Goal: Find specific page/section: Find specific page/section

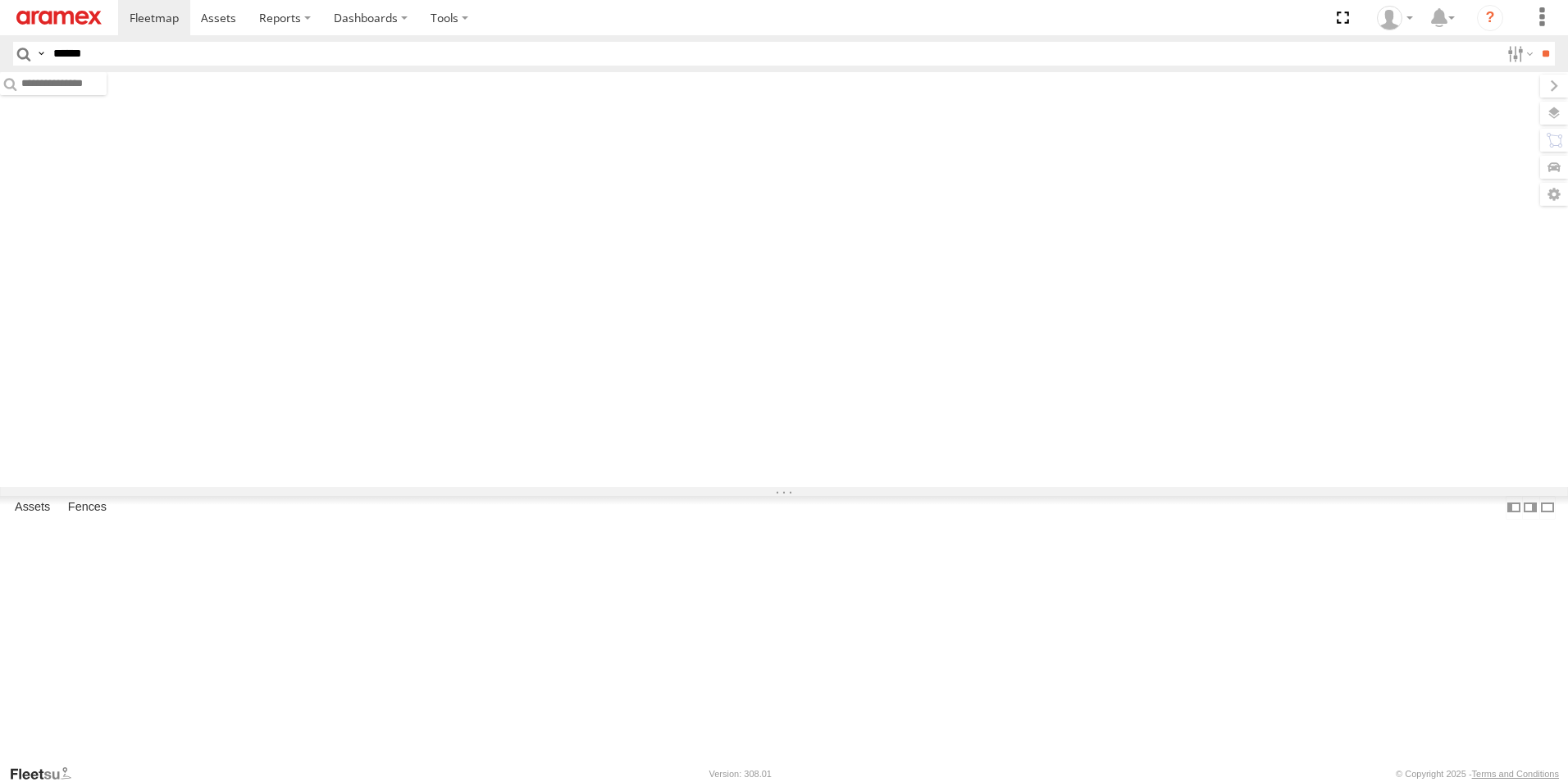
type input "******"
click at [1536, 42] on input "**" at bounding box center [1545, 53] width 18 height 24
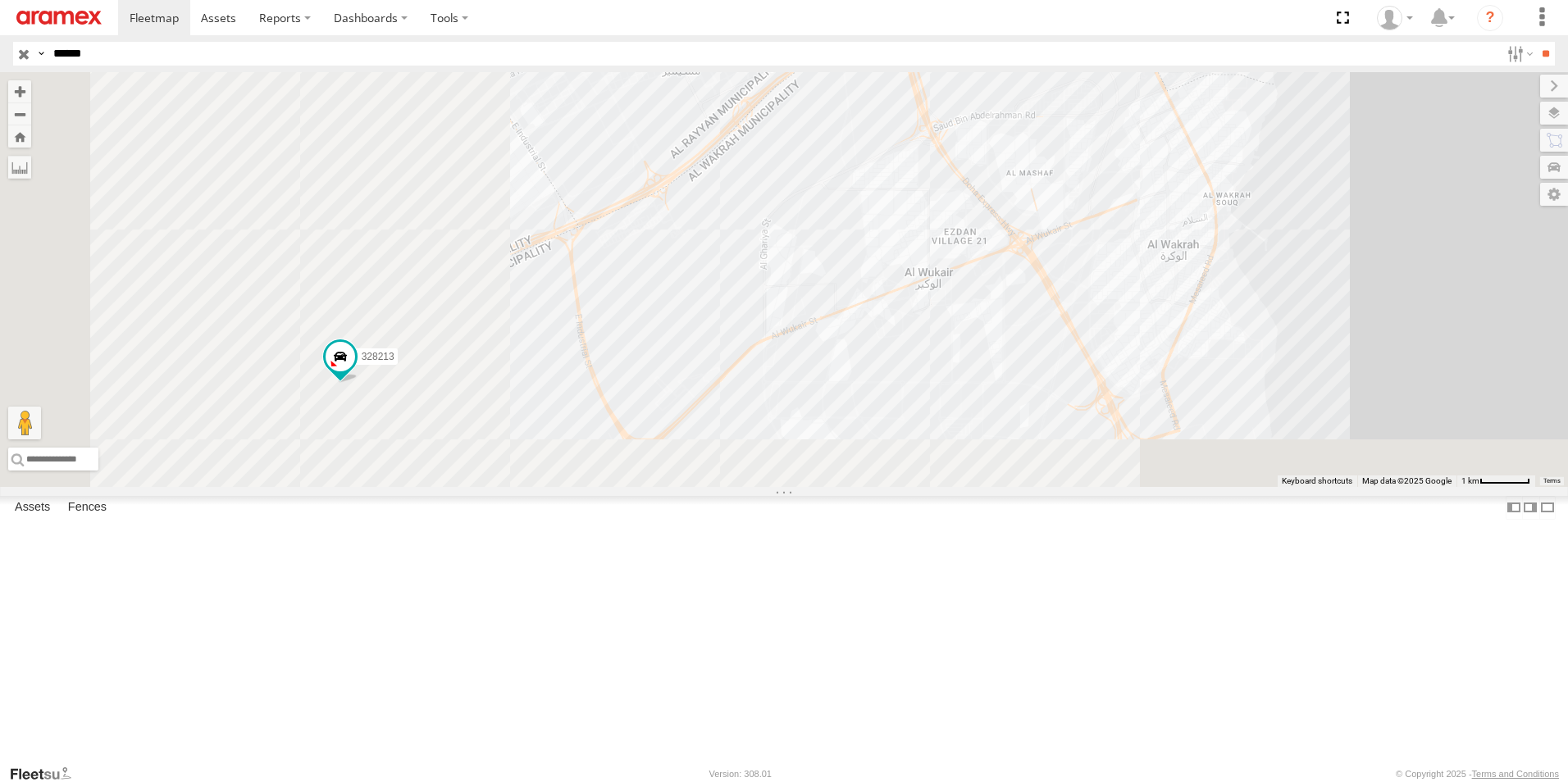
drag, startPoint x: 759, startPoint y: 479, endPoint x: 1037, endPoint y: 219, distance: 380.6
click at [1037, 219] on div "328213" at bounding box center [784, 279] width 1568 height 415
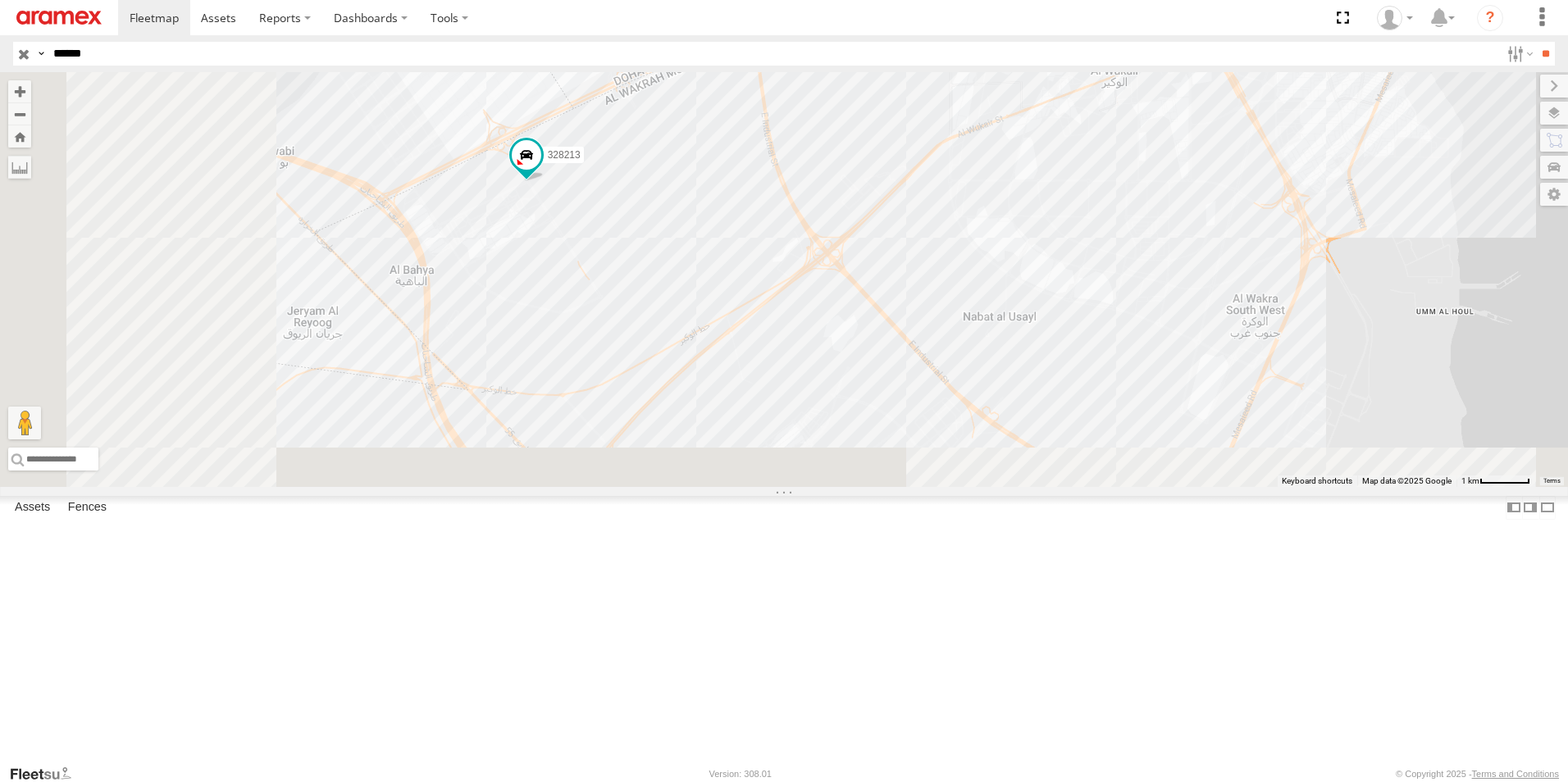
drag, startPoint x: 708, startPoint y: 623, endPoint x: 896, endPoint y: 422, distance: 275.2
click at [896, 422] on div "328213" at bounding box center [784, 279] width 1568 height 415
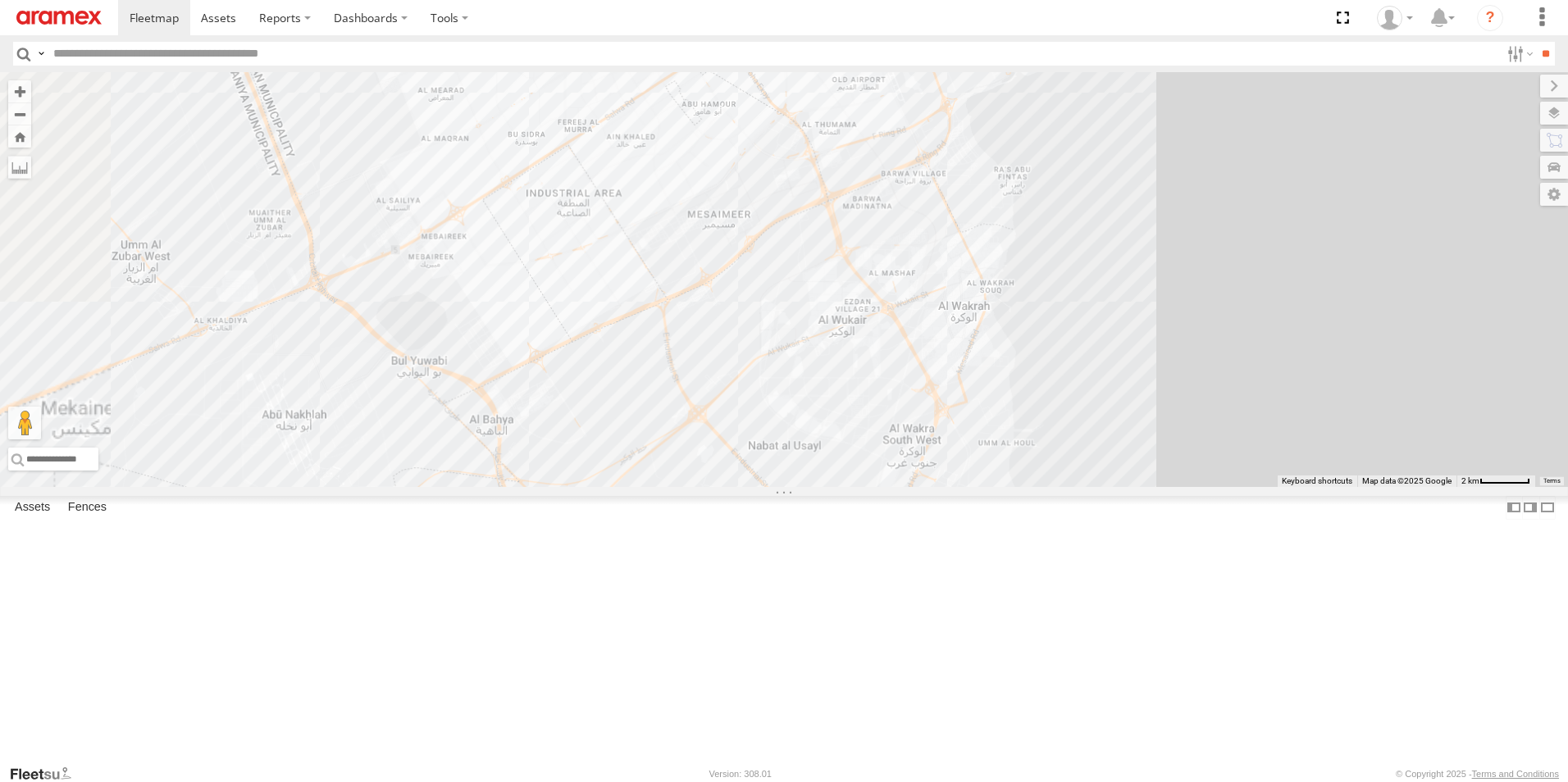
drag, startPoint x: 1153, startPoint y: 601, endPoint x: 1215, endPoint y: 404, distance: 206.5
click at [1215, 404] on div "261268 331635 302410" at bounding box center [784, 279] width 1568 height 415
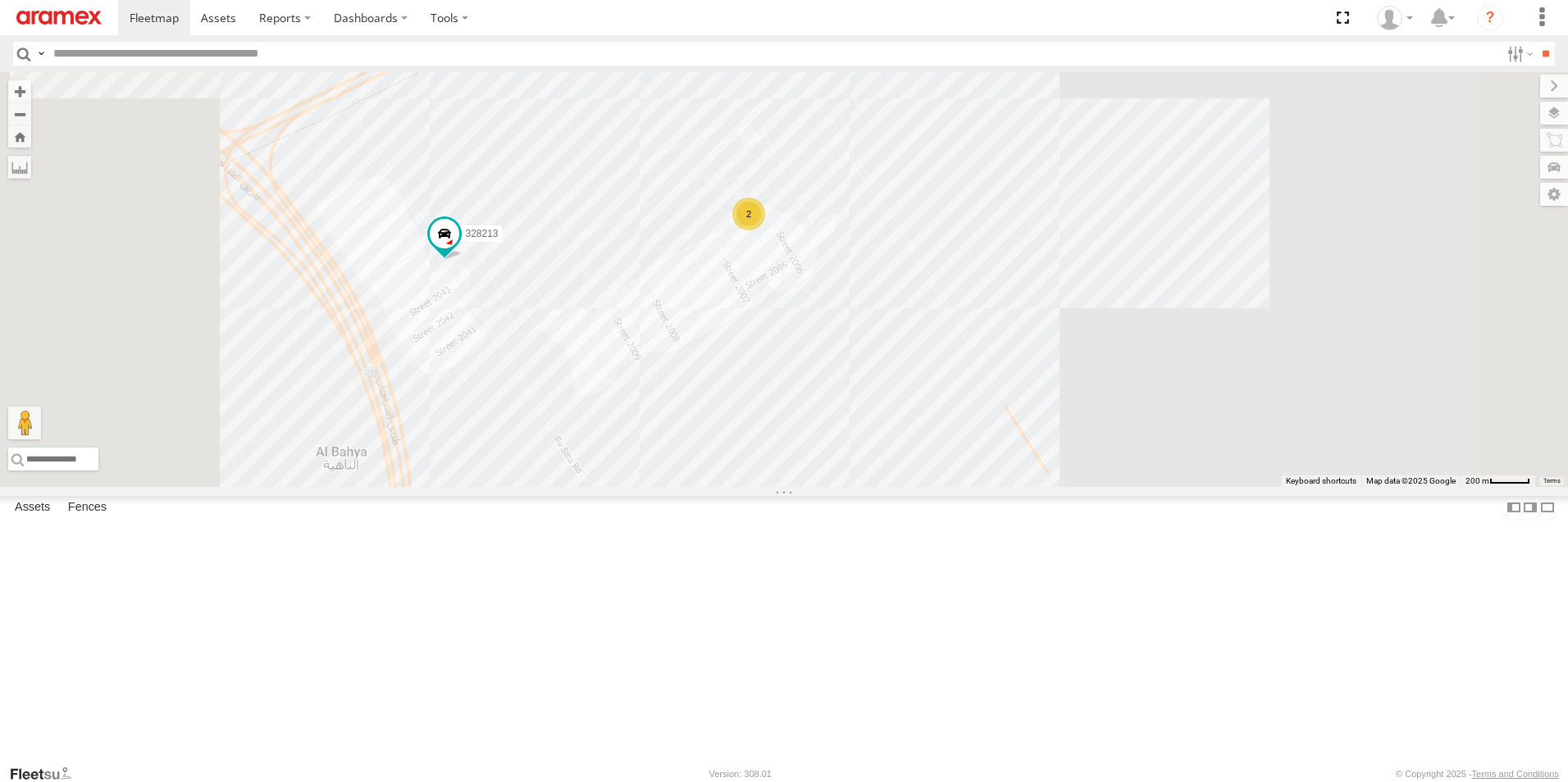
drag, startPoint x: 659, startPoint y: 474, endPoint x: 769, endPoint y: 485, distance: 110.5
click at [769, 485] on div "261268 331635 302410 240892 302563 303381 871737 932168 34577 145245 261832 180…" at bounding box center [784, 279] width 1568 height 415
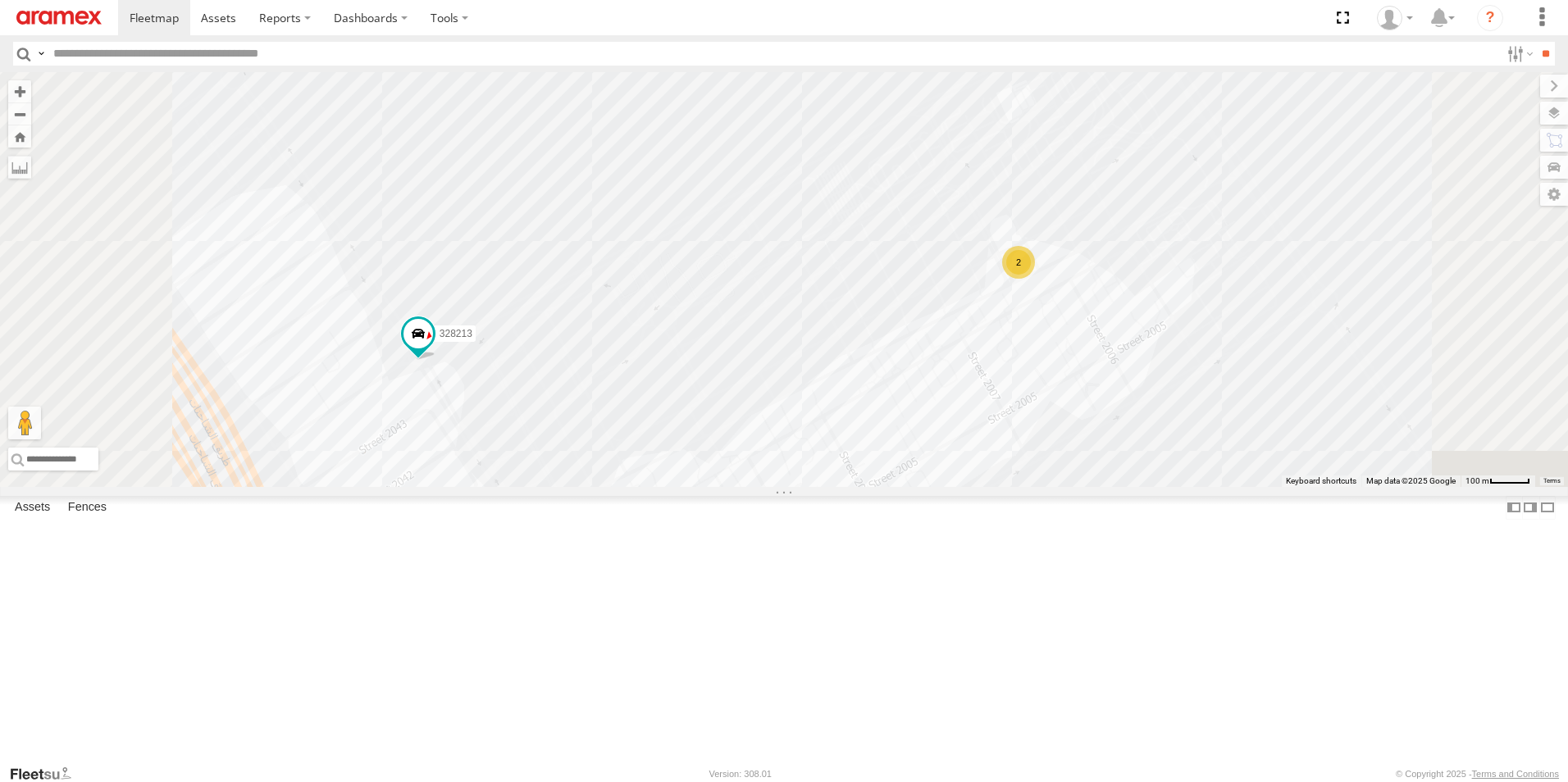
drag, startPoint x: 753, startPoint y: 450, endPoint x: 780, endPoint y: 561, distance: 114.2
click at [780, 487] on div "261268 331635 302410 240892 302563 303381 871737 932168 34577 145245 261832 180…" at bounding box center [784, 279] width 1568 height 415
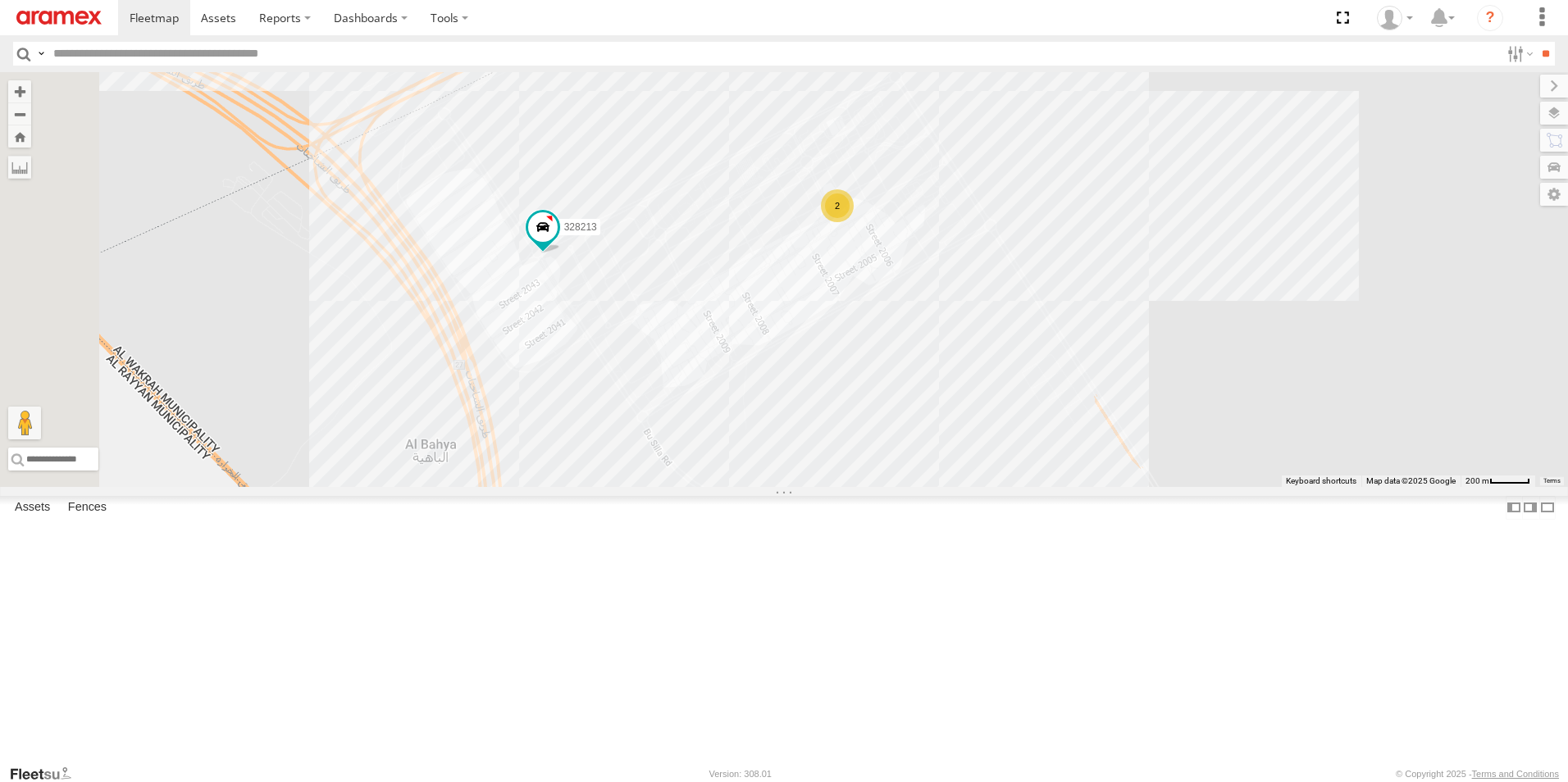
drag, startPoint x: 1004, startPoint y: 554, endPoint x: 982, endPoint y: 407, distance: 148.6
click at [982, 407] on div "261268 331635 302410 240892 302563 303381 871737 932168 34577 145245 261832 180…" at bounding box center [784, 279] width 1568 height 415
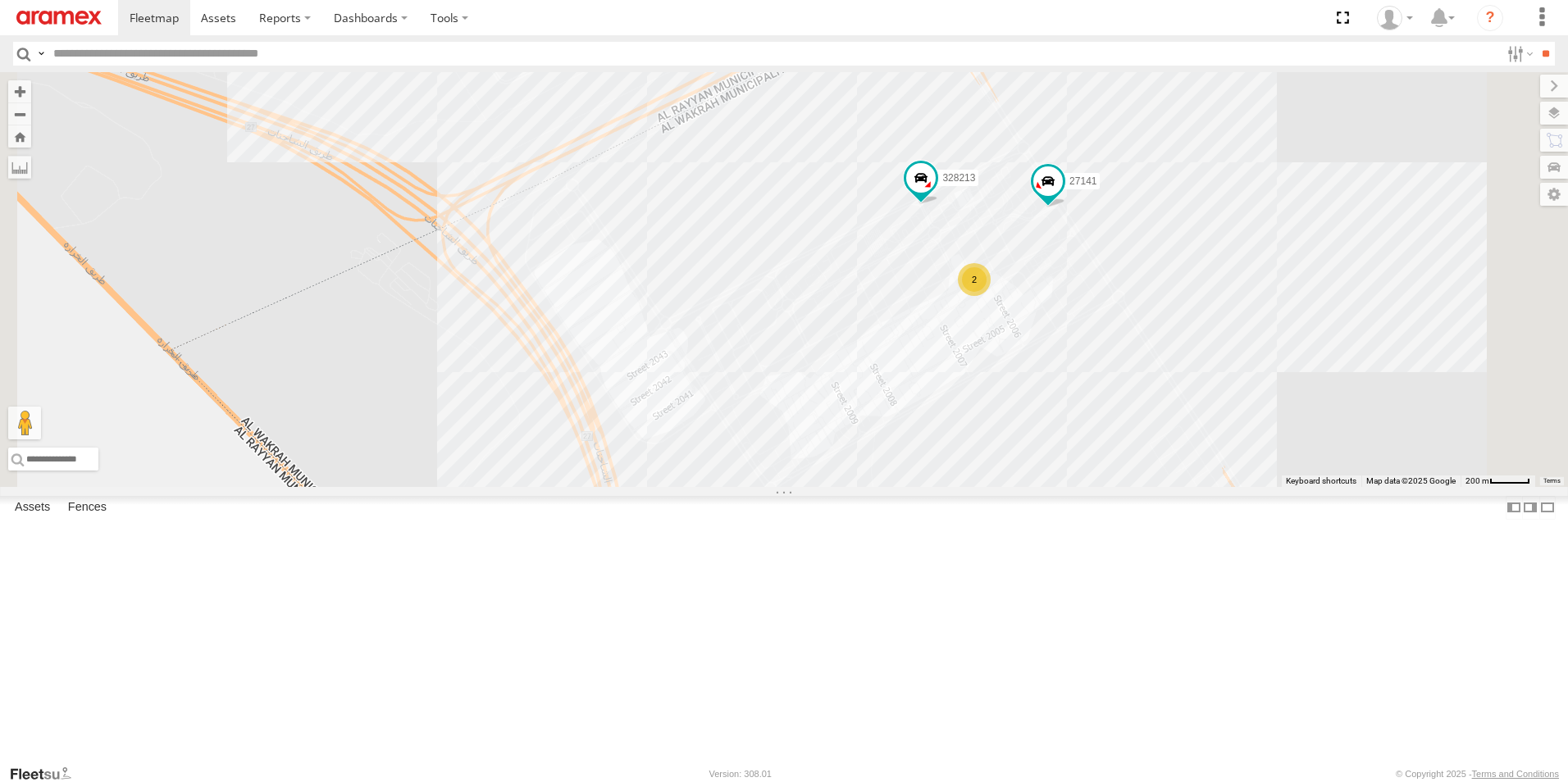
drag, startPoint x: 1333, startPoint y: 405, endPoint x: 1218, endPoint y: 461, distance: 127.9
click at [1218, 461] on div "261268 331635 302410 240892 302563 303381 871737 932168 34577 145245 261832 180…" at bounding box center [784, 279] width 1568 height 415
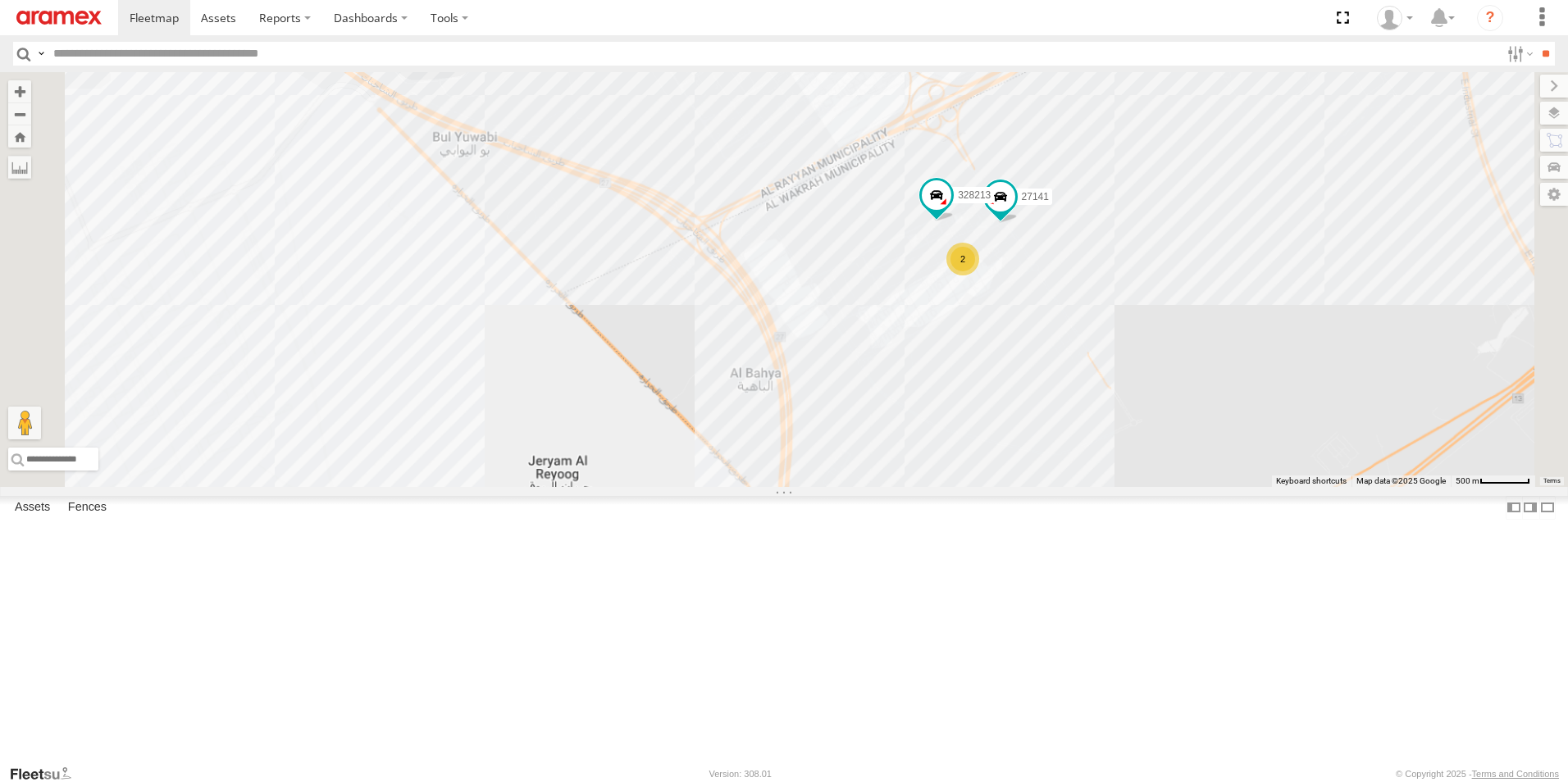
click at [1168, 382] on div "261268 331635 302410 240892 302563 303381 871737 932168 34577 145245 261832 180…" at bounding box center [784, 279] width 1568 height 415
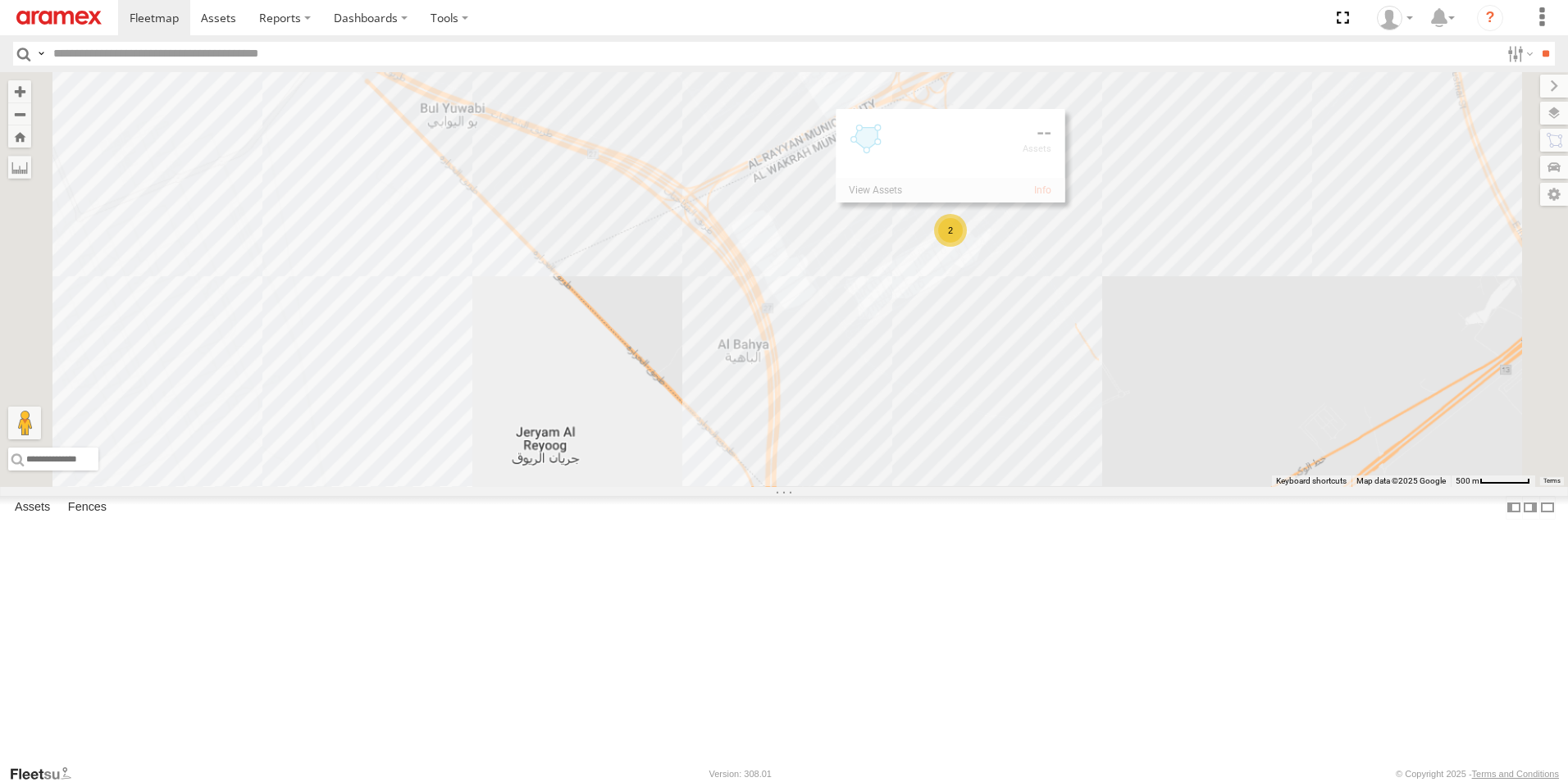
drag, startPoint x: 1168, startPoint y: 382, endPoint x: 1155, endPoint y: 352, distance: 32.7
click at [1155, 352] on div "261268 331635 302410 240892 302563 303381 871737 932168 34577 145245 261832 180…" at bounding box center [784, 279] width 1568 height 415
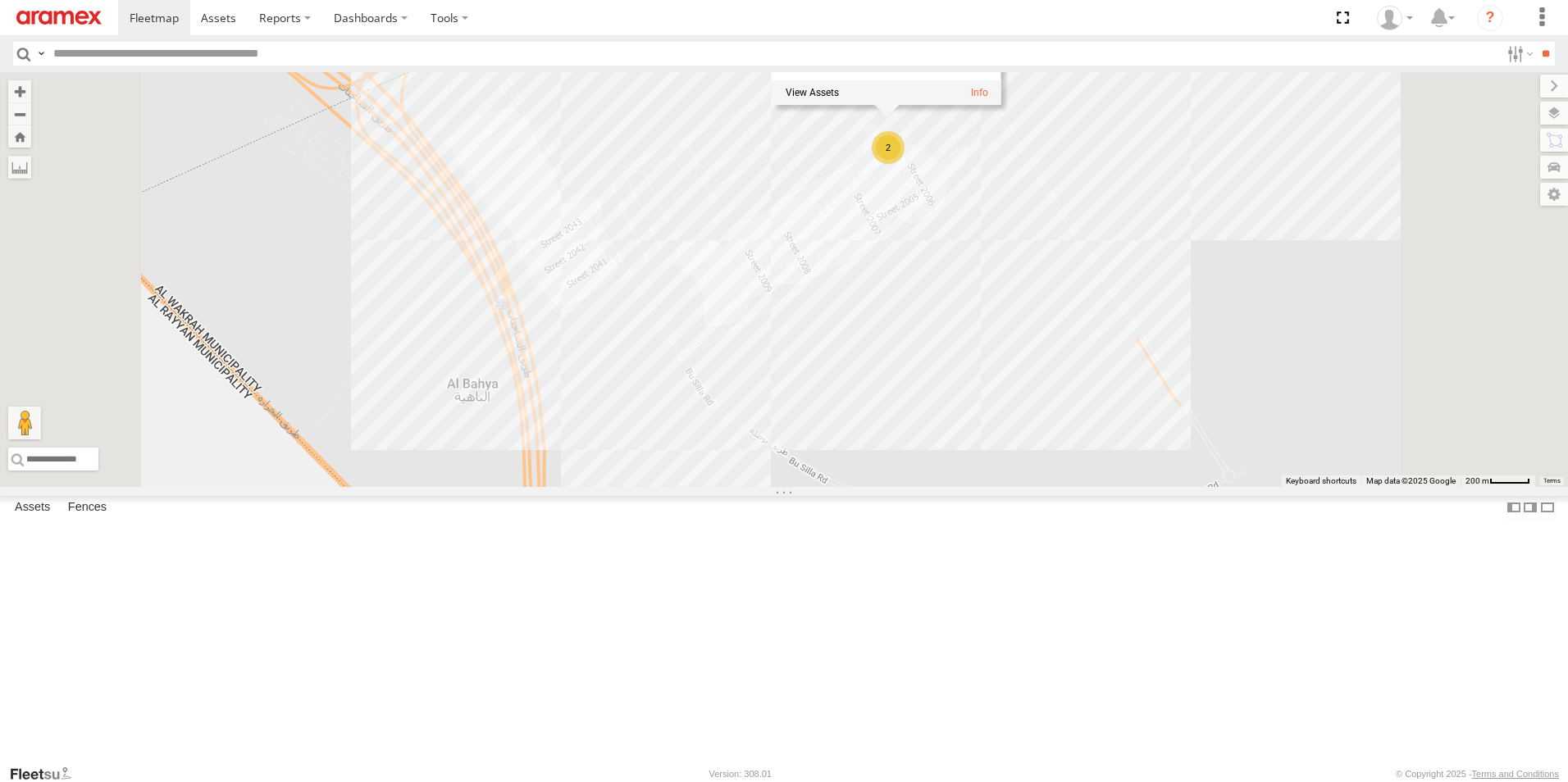
drag, startPoint x: 1076, startPoint y: 338, endPoint x: 1099, endPoint y: 440, distance: 104.6
click at [1099, 440] on div "261268 331635 302410 240892 302563 303381 871737 932168 34577 145245 261832 180…" at bounding box center [784, 279] width 1568 height 415
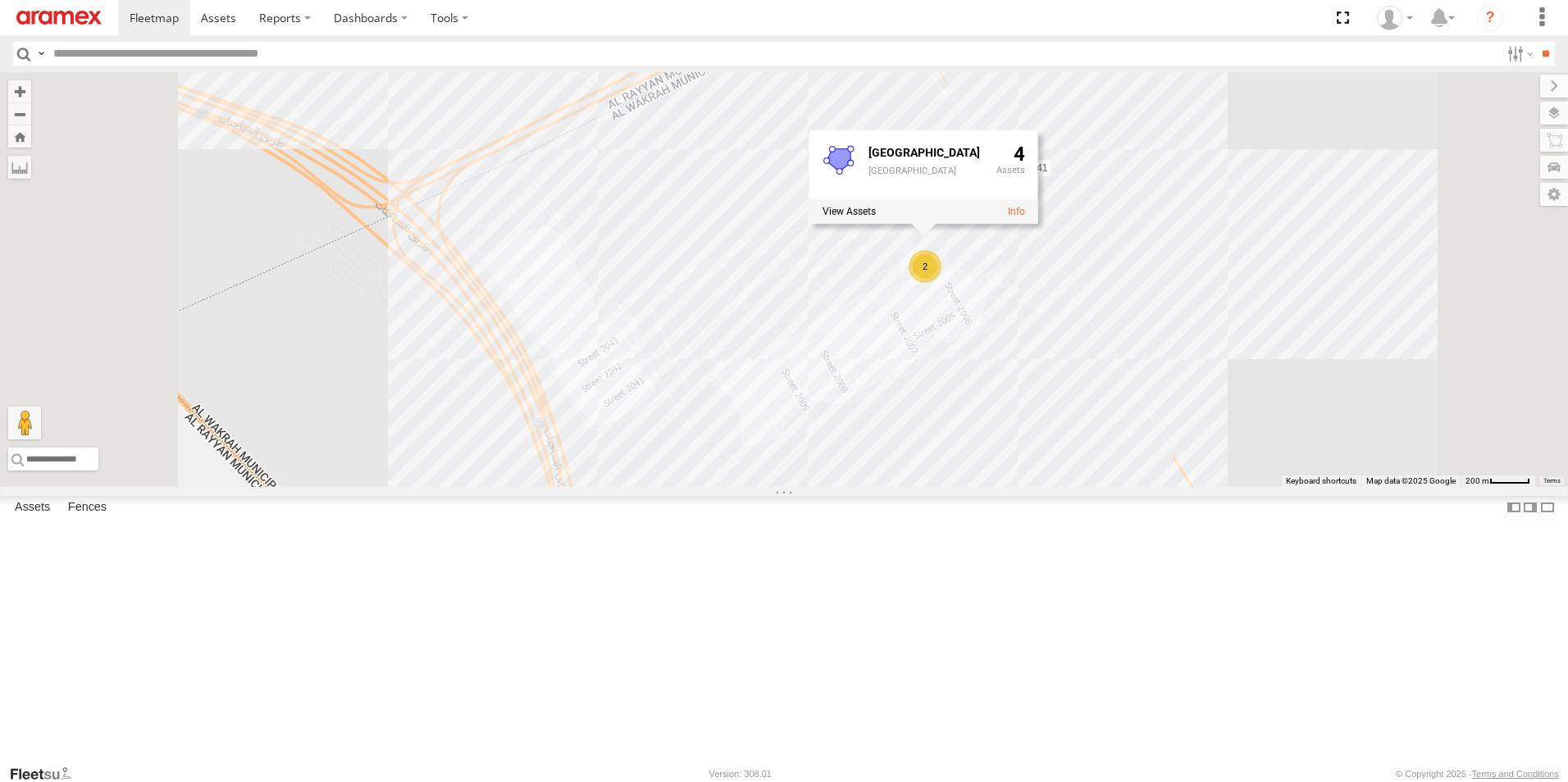
click at [979, 212] on div "261268 331635 302410 240892 302563 303381 871737 932168 34577 145245 261832 180…" at bounding box center [784, 279] width 1568 height 415
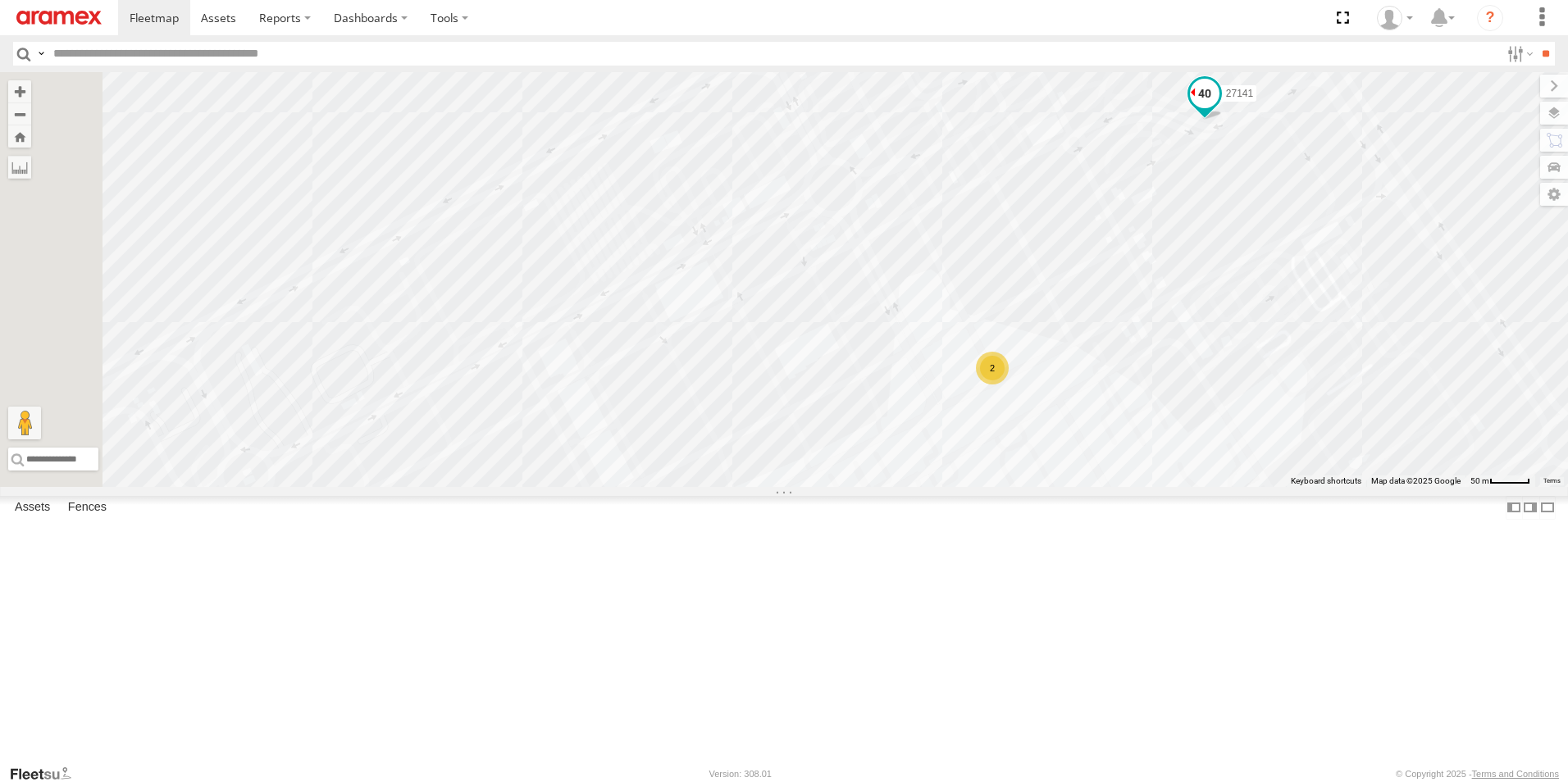
click at [1219, 109] on span at bounding box center [1205, 93] width 29 height 29
click at [1243, 315] on div "261268 331635 302410 240892 302563 303381 871737 932168 34577 145245 261832 180…" at bounding box center [784, 279] width 1568 height 415
click at [1514, 114] on div "261268 331635 302410 240892 302563 303381 871737 932168 34577 145245 261832 180…" at bounding box center [784, 279] width 1568 height 415
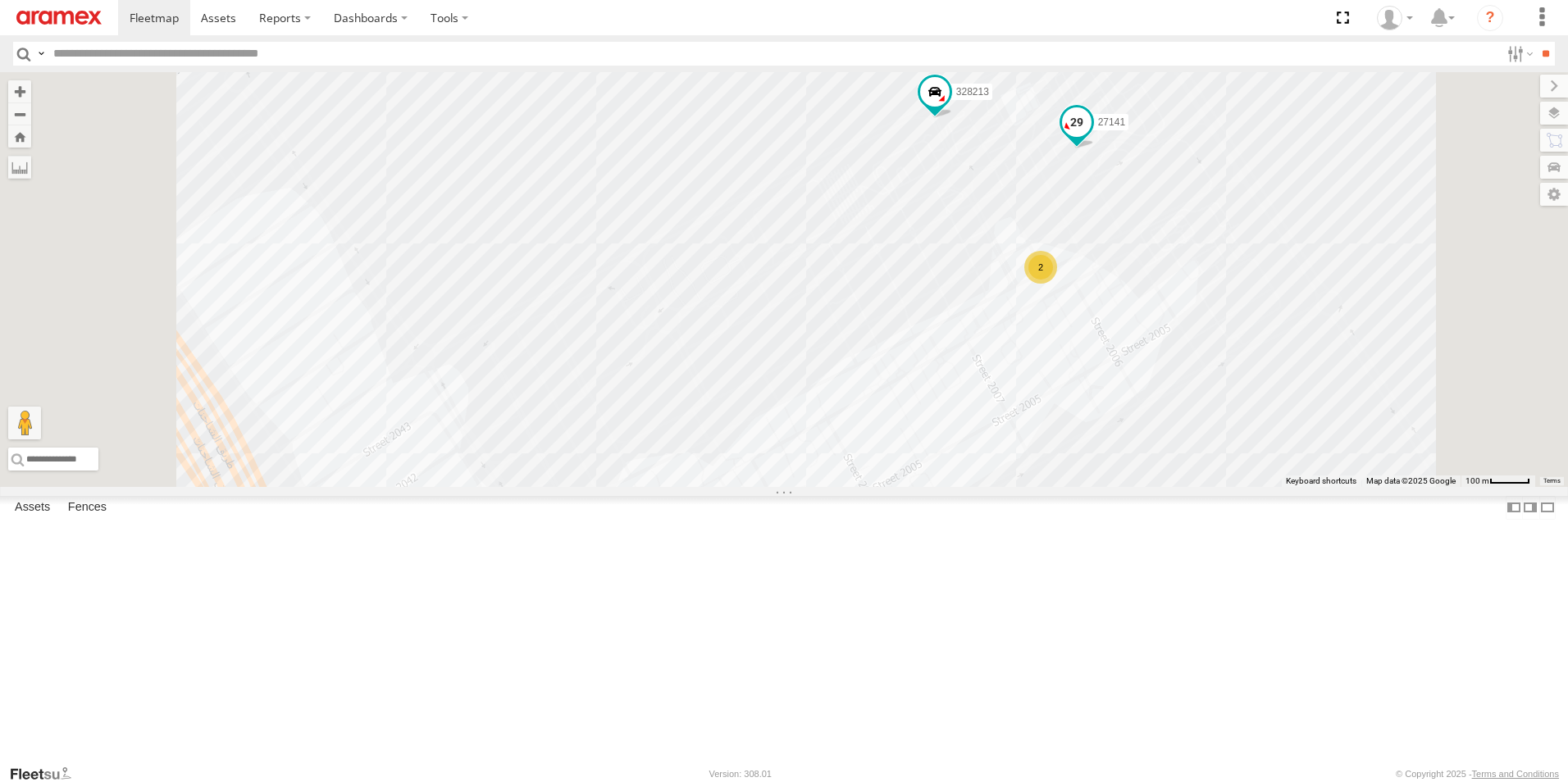
click at [1091, 138] on span at bounding box center [1077, 123] width 29 height 29
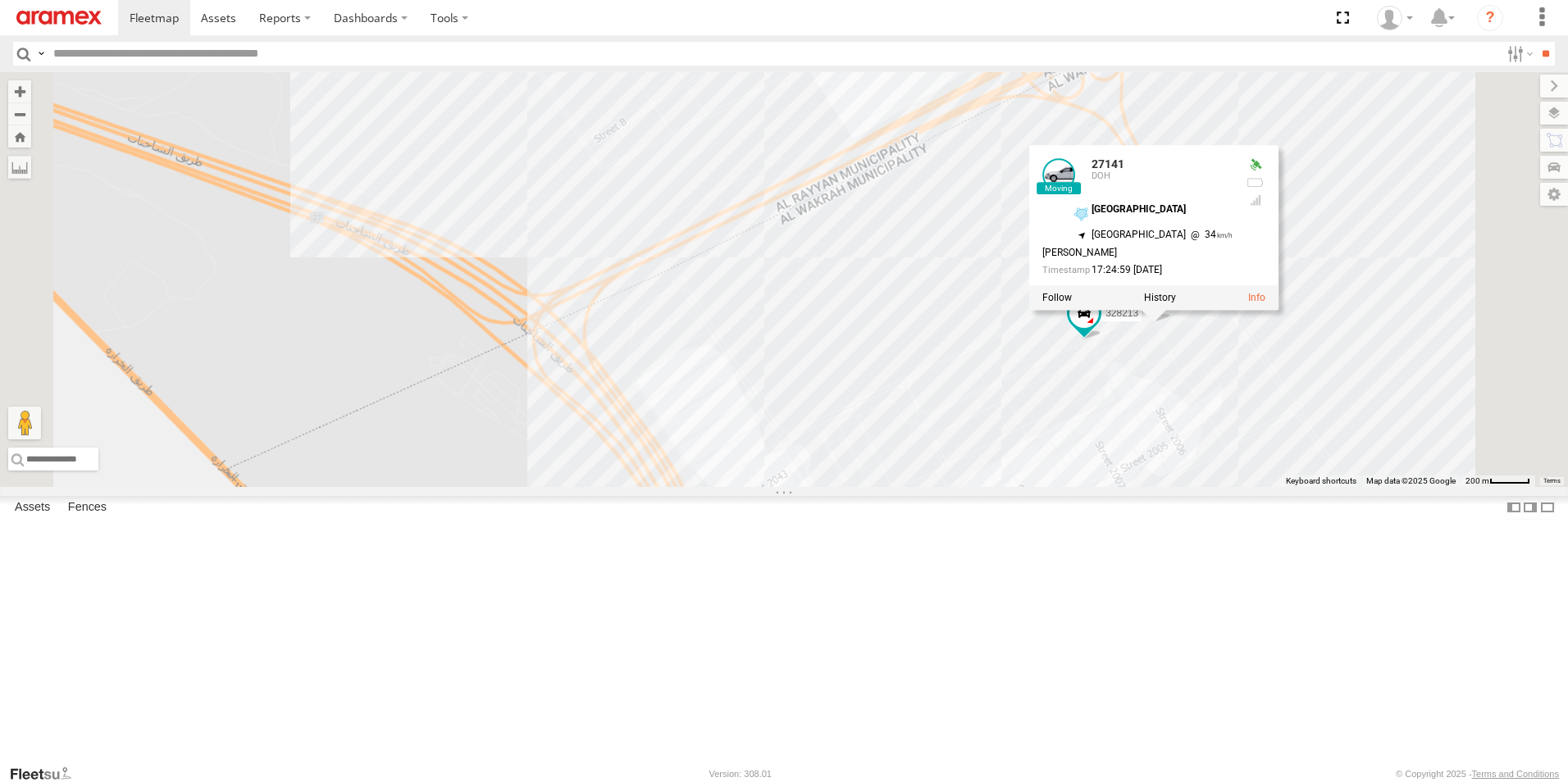
click at [1461, 487] on div "261268 331635 302410 240892 302563 303381 871737 932168 34577 145245 261832 180…" at bounding box center [784, 279] width 1568 height 415
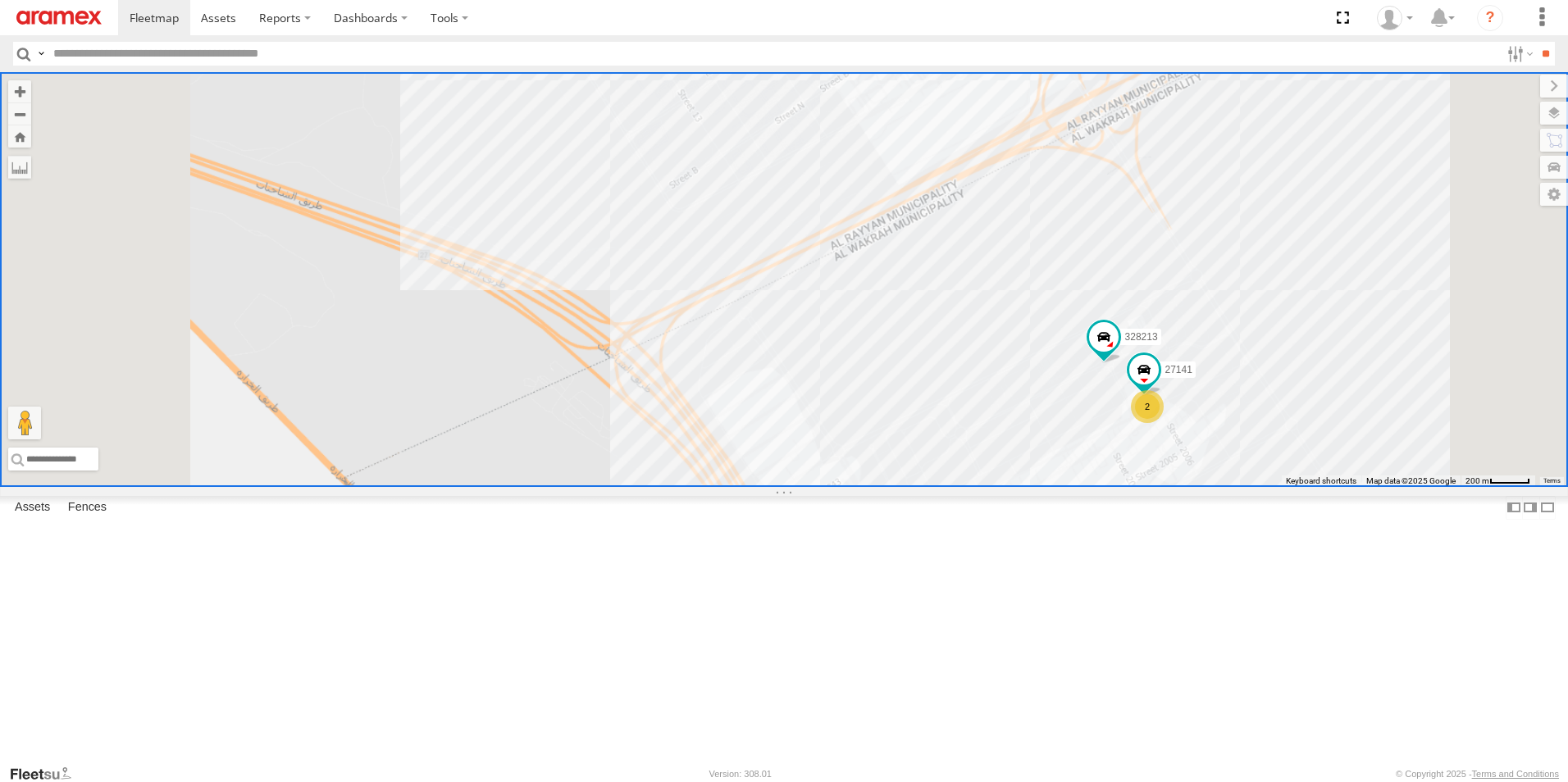
click at [882, 383] on div "261268 331635 302410 240892 302563 303381 871737 932168 34577 145245 261832 180…" at bounding box center [784, 279] width 1568 height 415
